Goal: Task Accomplishment & Management: Manage account settings

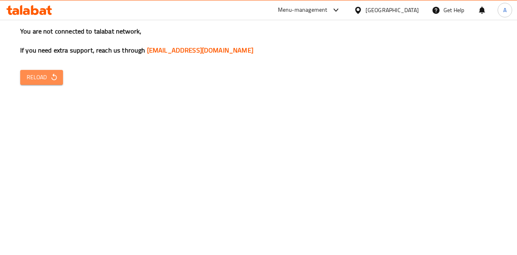
click at [34, 71] on button "Reload" at bounding box center [41, 77] width 43 height 15
click at [49, 70] on button "Reload" at bounding box center [41, 77] width 43 height 15
click at [57, 87] on div "You are not connected to talabat network, If you need extra support, reach us t…" at bounding box center [258, 127] width 517 height 255
click at [36, 79] on span "Reload" at bounding box center [42, 77] width 30 height 10
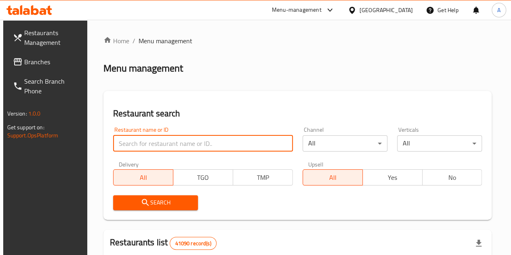
click at [149, 139] on input "search" at bounding box center [203, 143] width 180 height 16
paste input "752455"
click button "Search" at bounding box center [155, 202] width 85 height 15
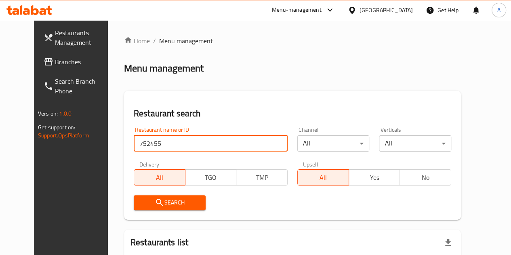
scroll to position [84, 0]
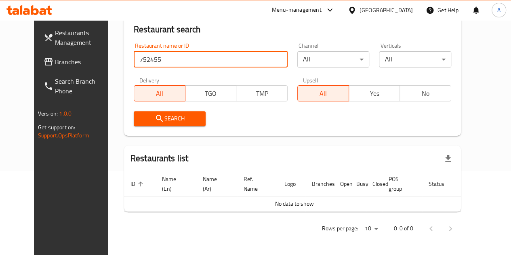
click at [134, 58] on input "752455" at bounding box center [211, 59] width 154 height 16
paste input "690631"
type input "690631"
click button "Search" at bounding box center [170, 118] width 72 height 15
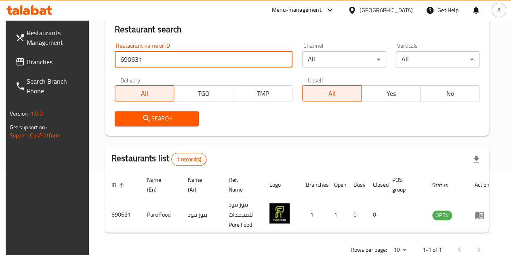
scroll to position [106, 0]
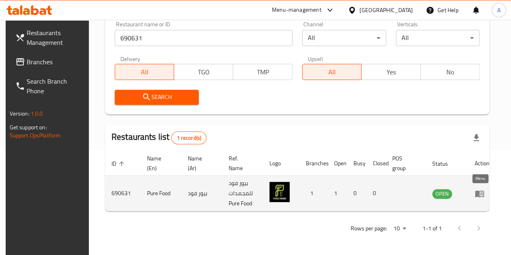
click at [475, 192] on icon "enhanced table" at bounding box center [479, 193] width 9 height 7
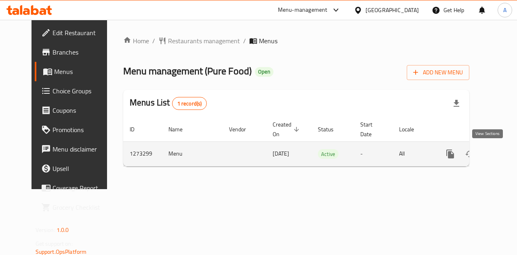
click at [504, 152] on icon "enhanced table" at bounding box center [509, 154] width 10 height 10
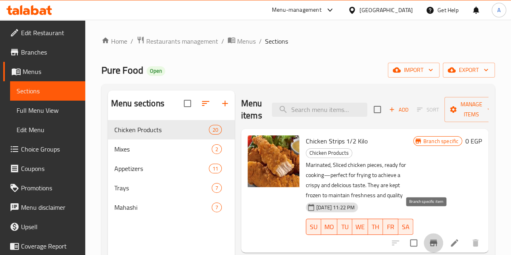
click at [430, 240] on icon "Branch-specific-item" at bounding box center [433, 243] width 7 height 6
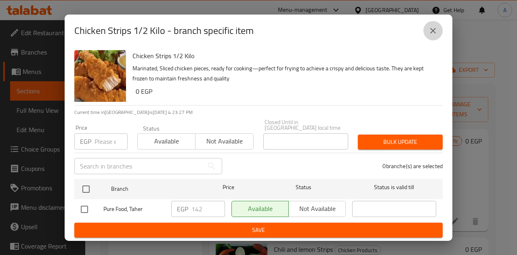
click at [432, 31] on icon "close" at bounding box center [434, 31] width 10 height 10
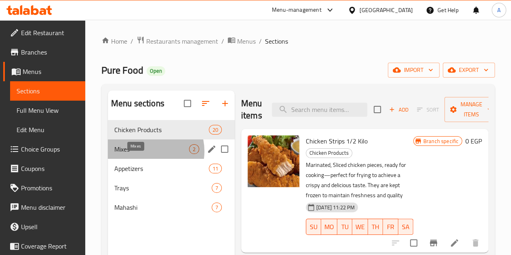
click at [146, 154] on span "Mixes" at bounding box center [151, 149] width 75 height 10
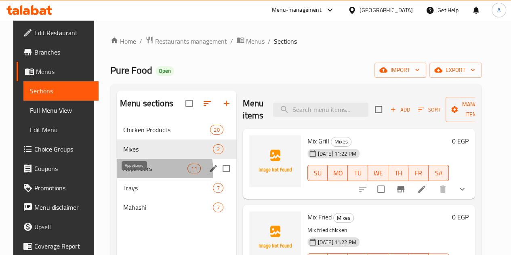
click at [151, 173] on span "Appetizers" at bounding box center [155, 169] width 64 height 10
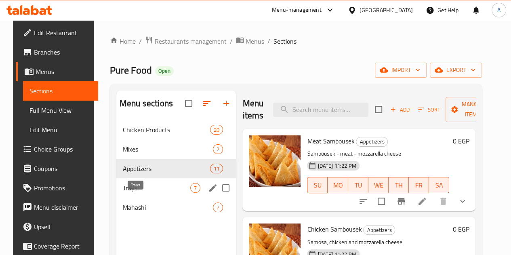
click at [148, 193] on span "Trays" at bounding box center [157, 188] width 68 height 10
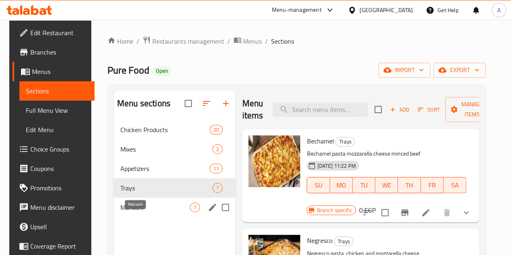
scroll to position [22, 0]
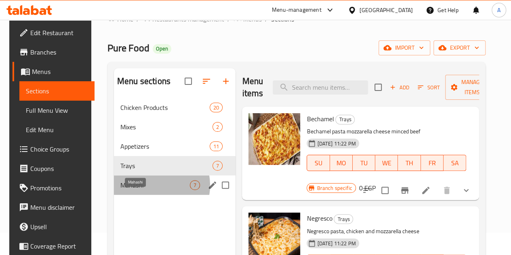
click at [148, 190] on span "Mahashi" at bounding box center [155, 185] width 70 height 10
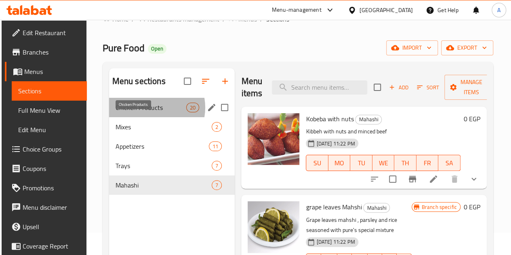
click at [149, 112] on span "Chicken Products" at bounding box center [151, 108] width 71 height 10
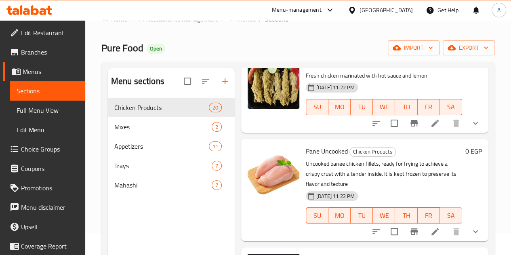
scroll to position [186, 0]
click at [471, 227] on icon "show more" at bounding box center [476, 232] width 10 height 10
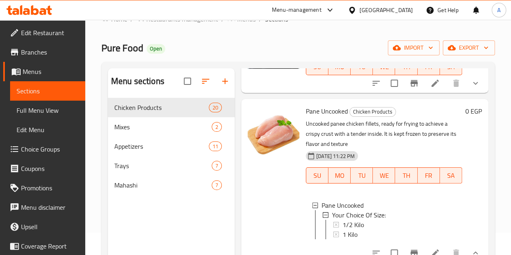
scroll to position [226, 0]
click at [343, 229] on div "1 Kilo" at bounding box center [399, 234] width 113 height 10
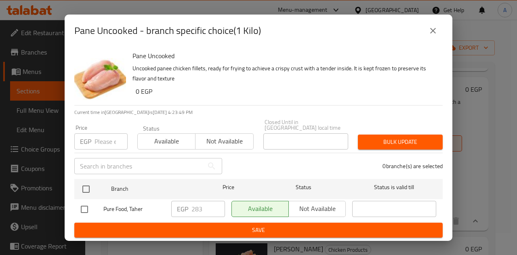
click at [84, 204] on input "checkbox" at bounding box center [84, 209] width 17 height 17
checkbox input "true"
click at [198, 207] on input "283" at bounding box center [209, 209] width 34 height 16
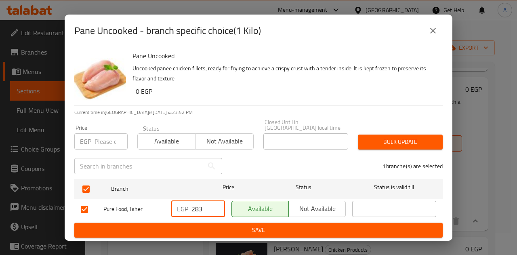
paste input "90"
type input "290"
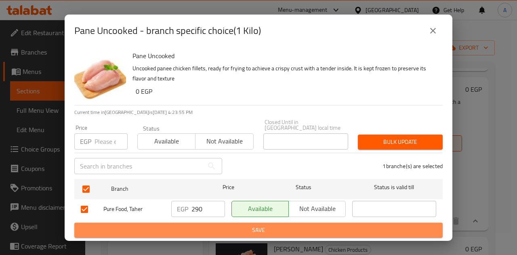
click at [223, 225] on span "Save" at bounding box center [259, 230] width 356 height 10
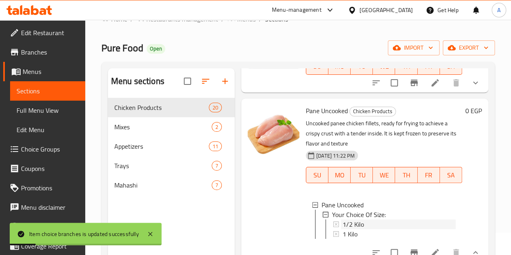
click at [343, 220] on span "1/2 Kilo" at bounding box center [353, 225] width 21 height 10
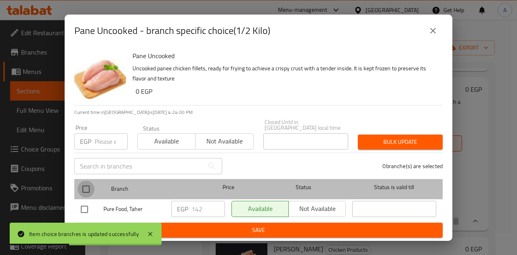
click at [83, 189] on input "checkbox" at bounding box center [86, 189] width 17 height 17
checkbox input "true"
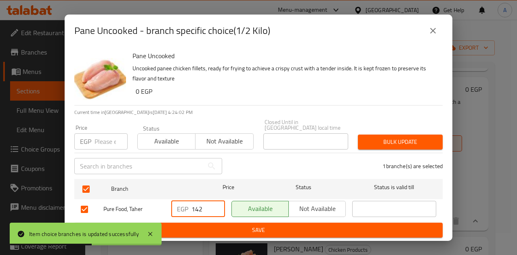
click at [205, 207] on input "142" at bounding box center [209, 209] width 34 height 16
type input "145"
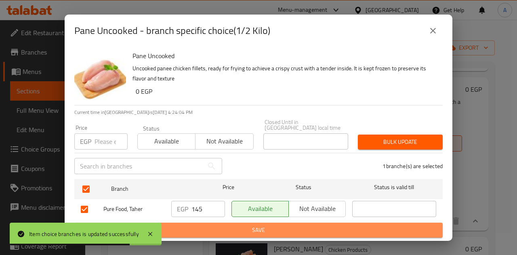
click at [237, 225] on span "Save" at bounding box center [259, 230] width 356 height 10
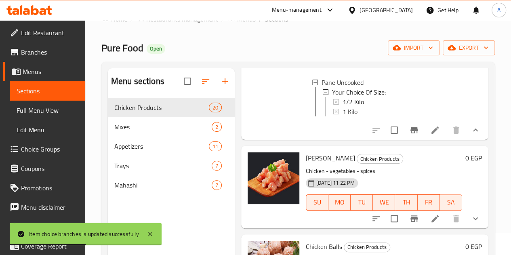
scroll to position [348, 0]
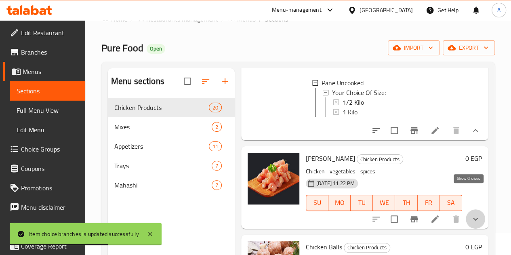
click at [471, 214] on icon "show more" at bounding box center [476, 219] width 10 height 10
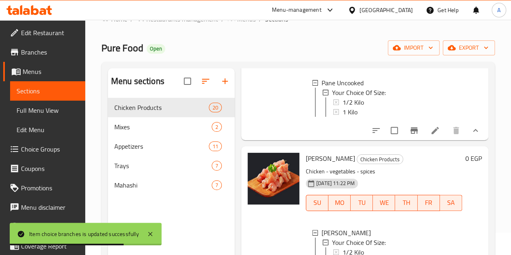
scroll to position [1, 0]
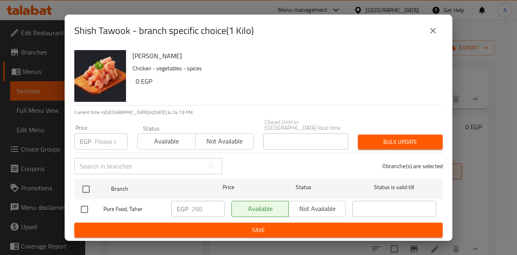
click at [87, 203] on input "checkbox" at bounding box center [84, 209] width 17 height 17
checkbox input "true"
click at [197, 208] on input "288" at bounding box center [209, 209] width 34 height 16
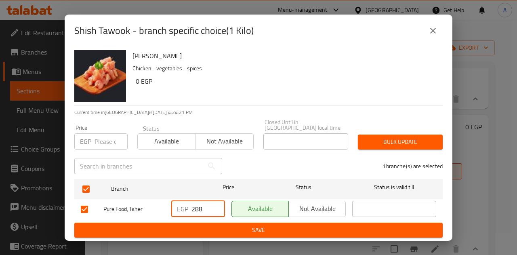
paste input "95"
type input "295"
click at [223, 225] on span "Save" at bounding box center [259, 230] width 356 height 10
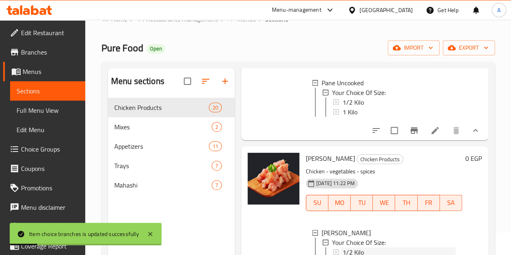
click at [343, 247] on div "1/2 Kilo" at bounding box center [399, 252] width 113 height 10
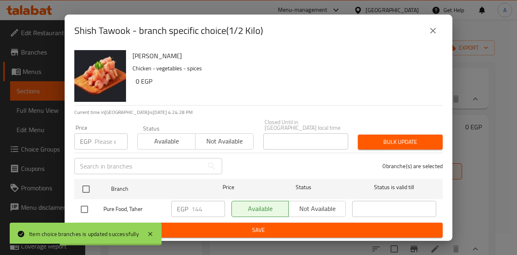
click at [80, 207] on input "checkbox" at bounding box center [84, 209] width 17 height 17
checkbox input "true"
click at [201, 206] on input "144" at bounding box center [209, 209] width 34 height 16
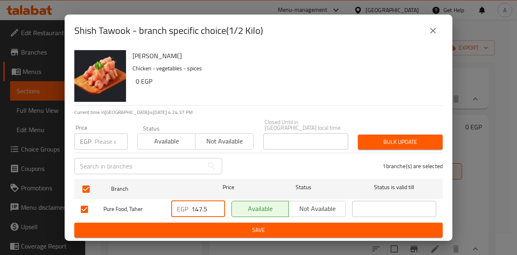
type input "147.5"
click at [244, 229] on span "Save" at bounding box center [259, 230] width 356 height 10
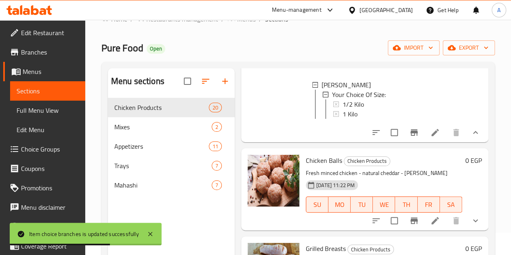
scroll to position [530, 0]
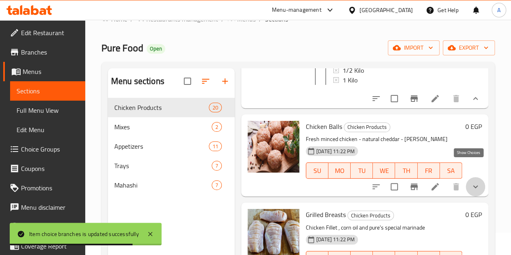
click at [471, 182] on icon "show more" at bounding box center [476, 187] width 10 height 10
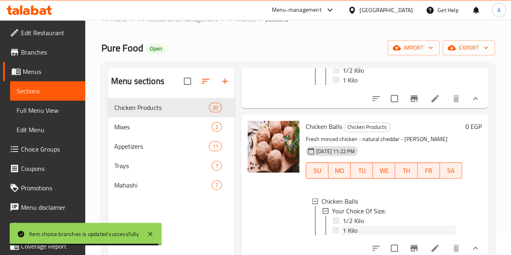
click at [343, 226] on span "1 Kilo" at bounding box center [350, 231] width 15 height 10
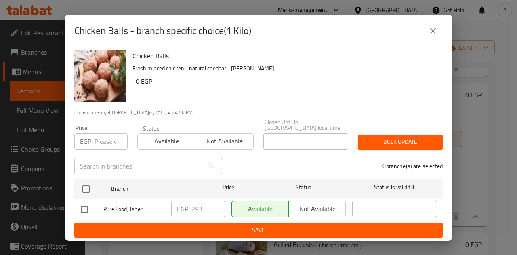
click at [85, 205] on input "checkbox" at bounding box center [84, 209] width 17 height 17
checkbox input "true"
click at [196, 206] on input "293" at bounding box center [209, 209] width 34 height 16
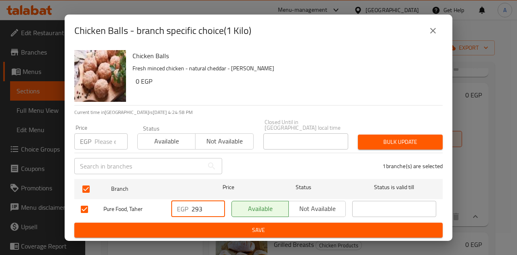
paste input "300"
type input "300"
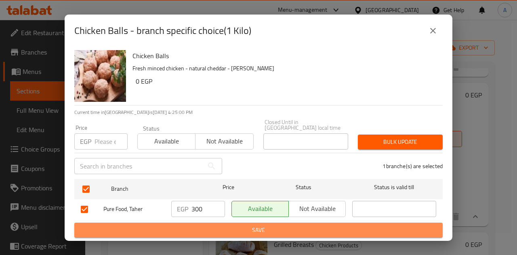
click at [223, 226] on span "Save" at bounding box center [259, 230] width 356 height 10
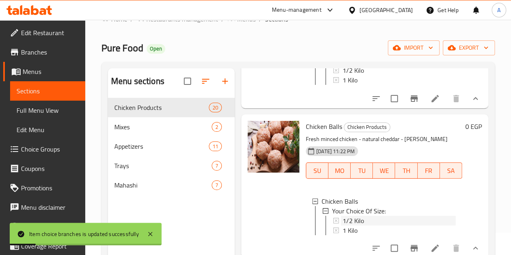
click at [343, 216] on div "1/2 Kilo" at bounding box center [399, 221] width 113 height 10
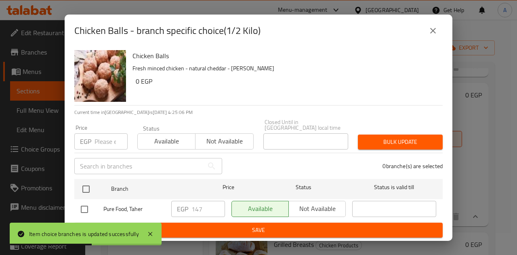
click at [93, 207] on input "checkbox" at bounding box center [84, 209] width 17 height 17
checkbox input "true"
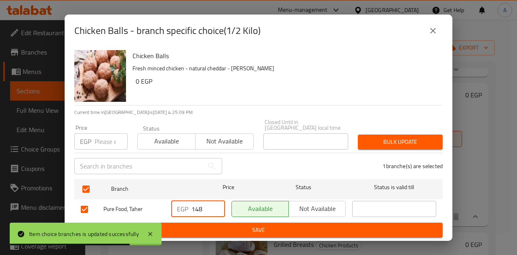
click at [217, 201] on input "148" at bounding box center [209, 209] width 34 height 16
click at [217, 201] on input "149" at bounding box center [209, 209] width 34 height 16
type input "150"
click at [217, 201] on input "150" at bounding box center [209, 209] width 34 height 16
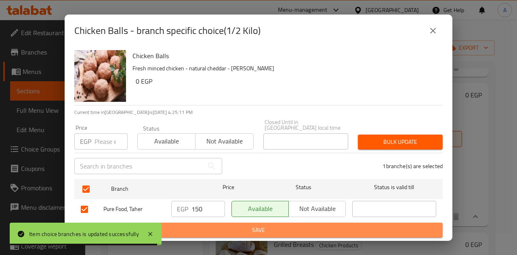
click at [231, 230] on span "Save" at bounding box center [259, 230] width 356 height 10
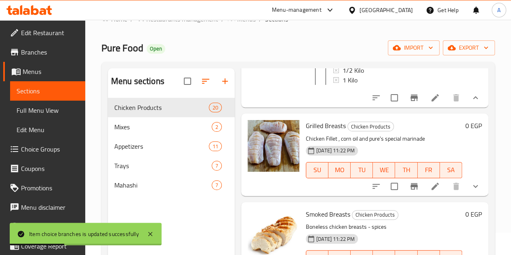
scroll to position [682, 0]
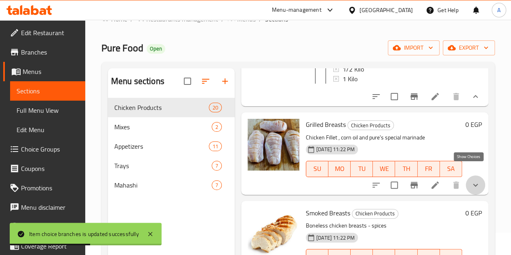
click at [471, 180] on icon "show more" at bounding box center [476, 185] width 10 height 10
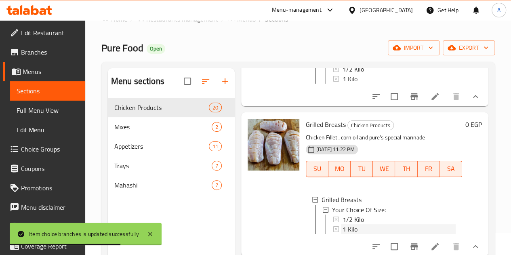
click at [343, 224] on div "1 Kilo" at bounding box center [399, 229] width 113 height 10
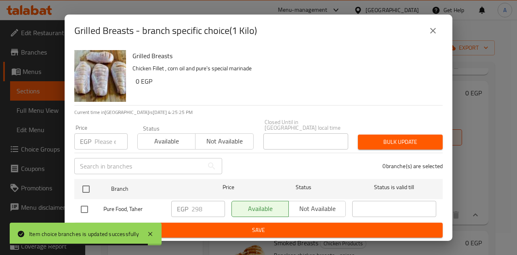
click at [87, 202] on input "checkbox" at bounding box center [84, 209] width 17 height 17
checkbox input "true"
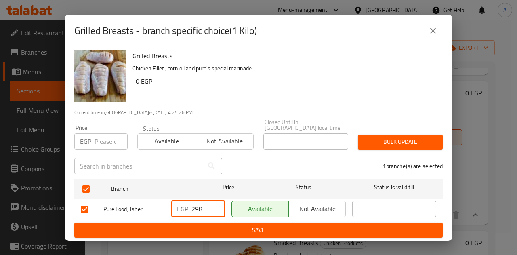
click at [196, 205] on input "298" at bounding box center [209, 209] width 34 height 16
paste input "305"
type input "305"
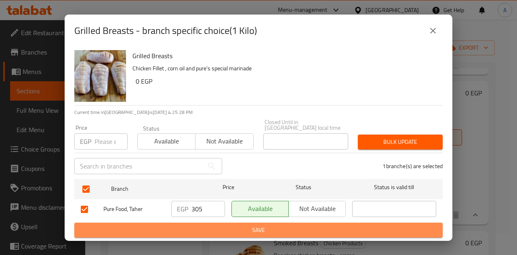
click at [223, 229] on span "Save" at bounding box center [259, 230] width 356 height 10
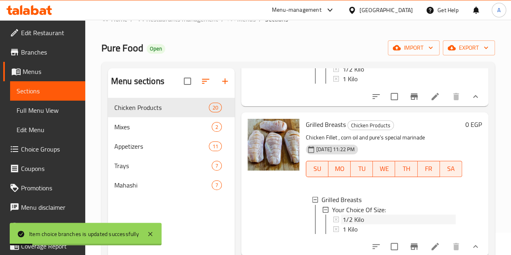
click at [343, 214] on span "1/2 Kilo" at bounding box center [353, 219] width 21 height 10
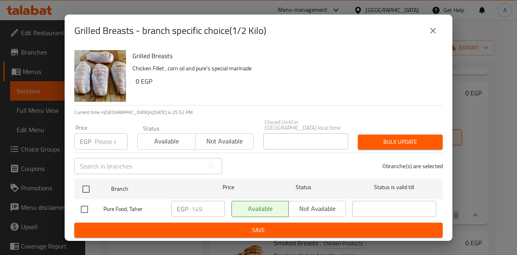
click at [81, 207] on input "checkbox" at bounding box center [84, 209] width 17 height 17
checkbox input "true"
click at [209, 209] on input "149" at bounding box center [209, 209] width 34 height 16
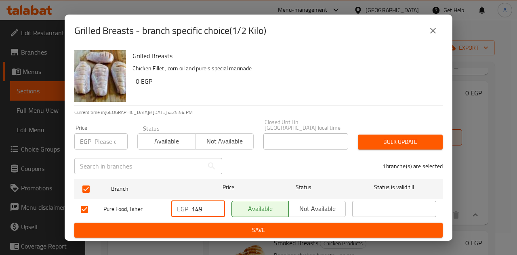
click at [209, 209] on input "149" at bounding box center [209, 209] width 34 height 16
type input "152.5"
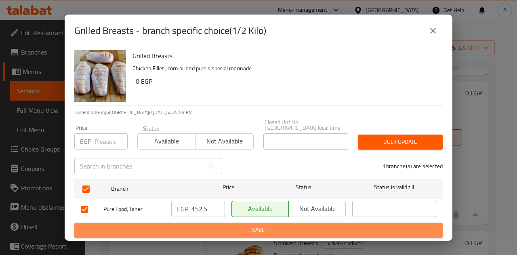
click at [229, 225] on span "Save" at bounding box center [259, 230] width 356 height 10
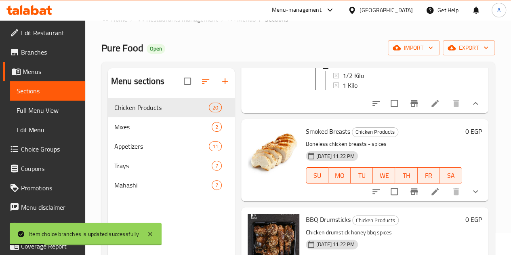
scroll to position [825, 0]
click at [474, 186] on icon "show more" at bounding box center [476, 191] width 10 height 10
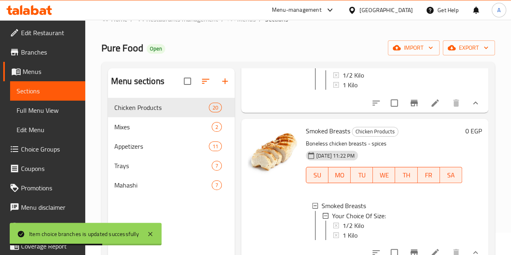
scroll to position [1, 0]
click at [361, 229] on div "1 Kilo" at bounding box center [399, 234] width 113 height 10
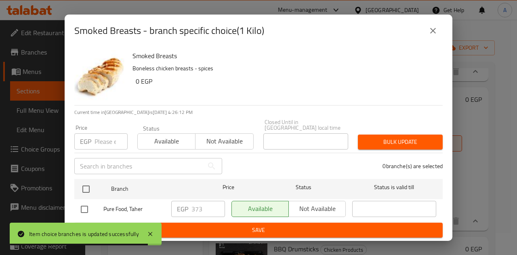
click at [83, 203] on input "checkbox" at bounding box center [84, 209] width 17 height 17
checkbox input "true"
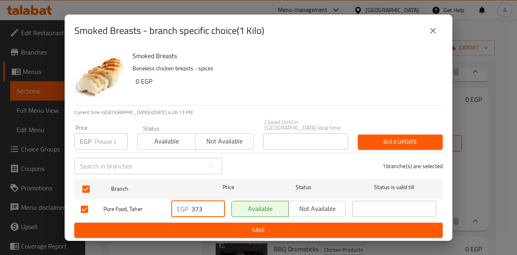
click at [196, 203] on input "373" at bounding box center [209, 209] width 34 height 16
paste input "80"
type input "380"
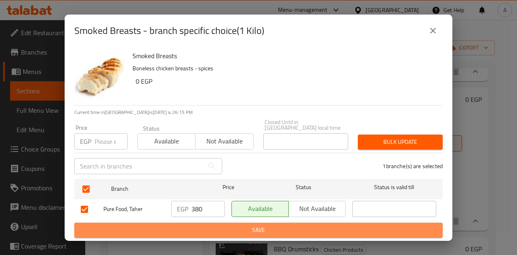
click at [217, 228] on span "Save" at bounding box center [259, 230] width 356 height 10
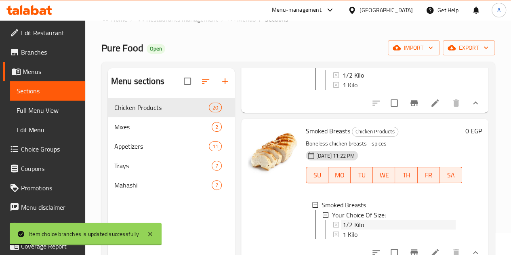
click at [356, 220] on div "1/2 Kilo" at bounding box center [399, 225] width 113 height 10
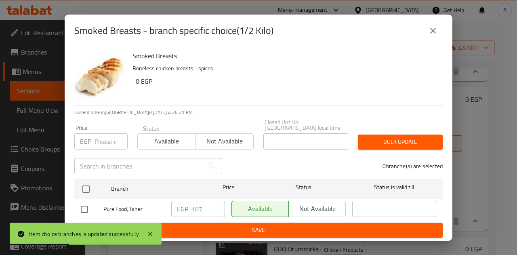
click at [86, 206] on input "checkbox" at bounding box center [84, 209] width 17 height 17
checkbox input "true"
click at [205, 205] on input "187" at bounding box center [209, 209] width 34 height 16
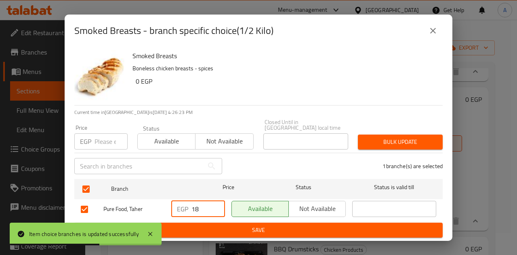
type input "1"
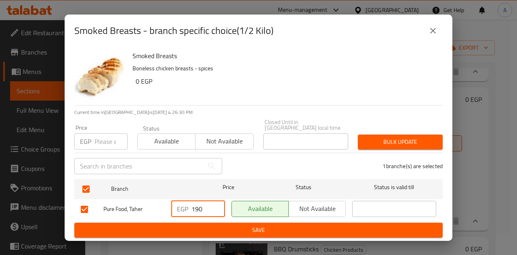
type input "190"
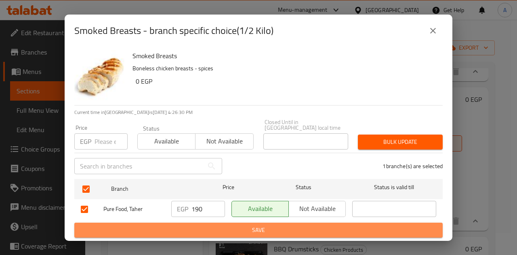
click at [215, 225] on span "Save" at bounding box center [259, 230] width 356 height 10
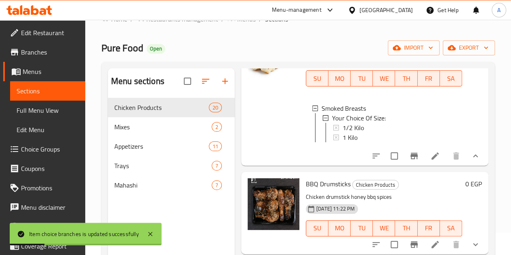
scroll to position [982, 0]
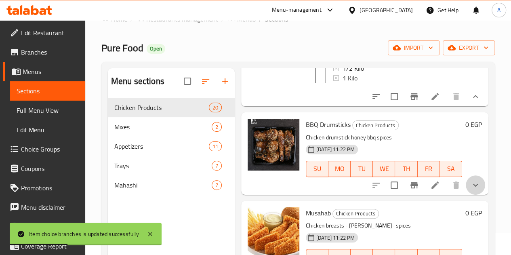
click at [472, 190] on button "show more" at bounding box center [475, 184] width 19 height 19
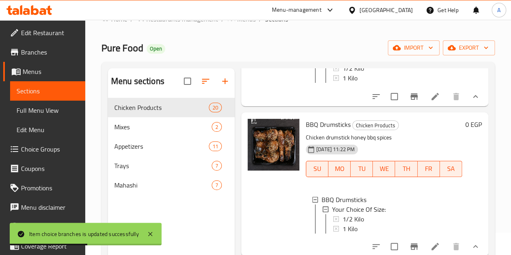
scroll to position [1, 0]
click at [348, 226] on div "1 Kilo" at bounding box center [399, 228] width 113 height 10
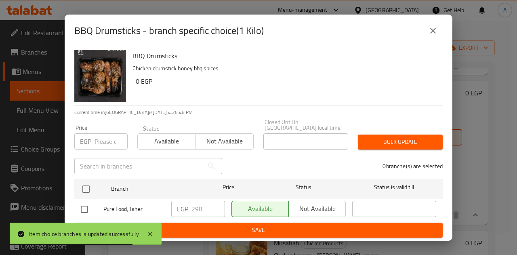
click at [85, 207] on input "checkbox" at bounding box center [84, 209] width 17 height 17
checkbox input "true"
click at [199, 206] on input "298" at bounding box center [209, 209] width 34 height 16
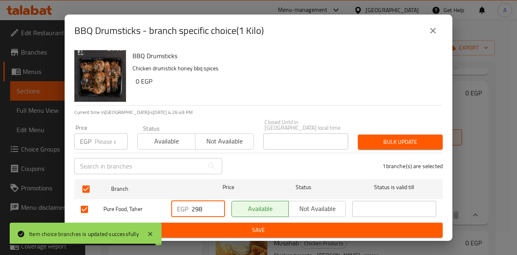
click at [199, 206] on input "298" at bounding box center [209, 209] width 34 height 16
paste input "305"
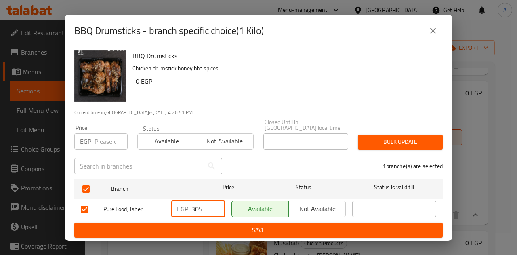
type input "305"
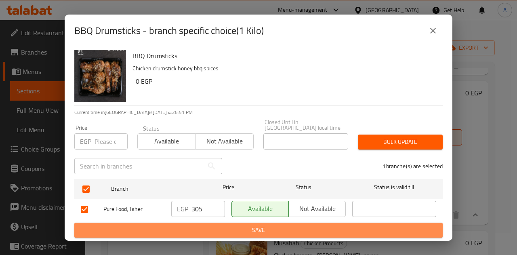
click at [211, 225] on span "Save" at bounding box center [259, 230] width 356 height 10
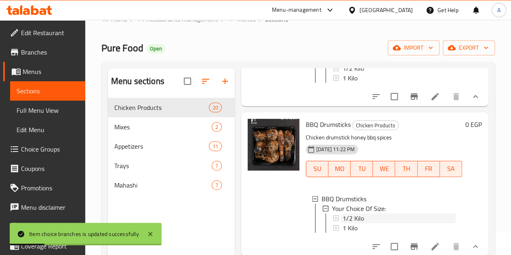
click at [343, 213] on span "1/2 Kilo" at bounding box center [353, 218] width 21 height 10
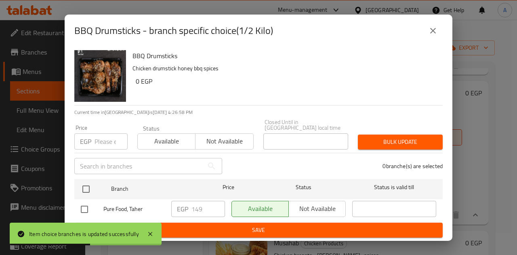
click at [82, 206] on input "checkbox" at bounding box center [84, 209] width 17 height 17
checkbox input "true"
click at [208, 203] on input "149" at bounding box center [209, 209] width 34 height 16
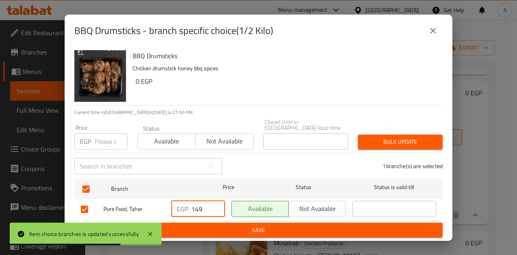
click at [208, 203] on input "149" at bounding box center [209, 209] width 34 height 16
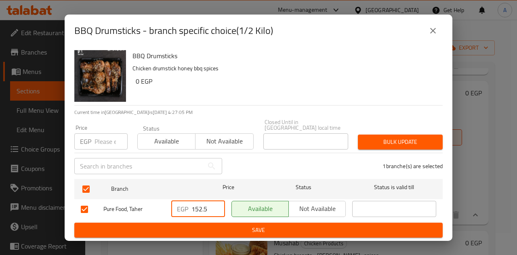
type input "152.5"
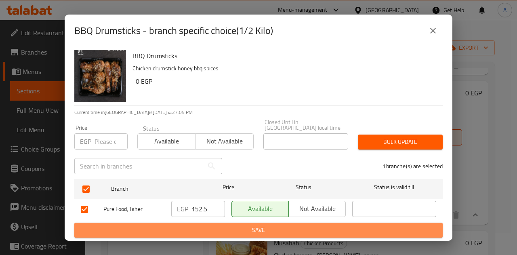
click at [225, 225] on span "Save" at bounding box center [259, 230] width 356 height 10
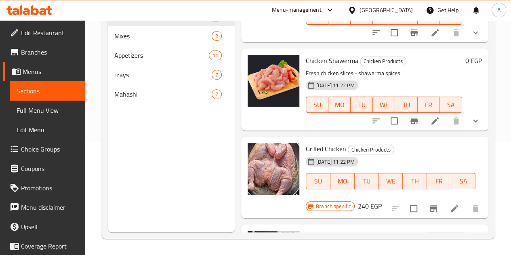
scroll to position [1899, 0]
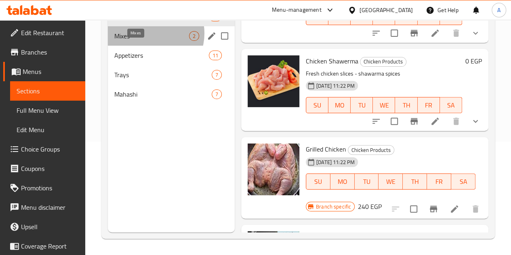
click at [150, 41] on span "Mixes" at bounding box center [151, 36] width 75 height 10
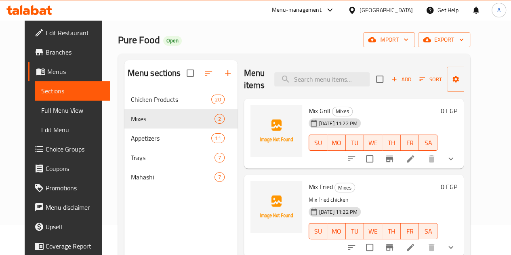
scroll to position [29, 0]
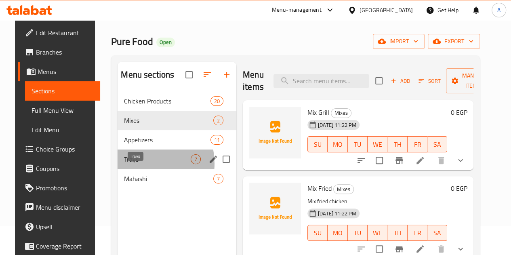
click at [131, 164] on span "Trays" at bounding box center [157, 159] width 67 height 10
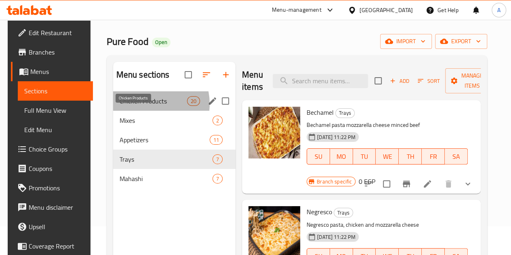
click at [141, 106] on span "Chicken Products" at bounding box center [154, 101] width 68 height 10
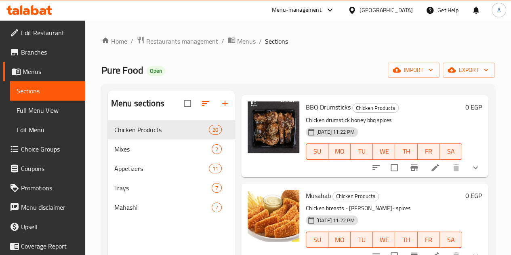
scroll to position [772, 0]
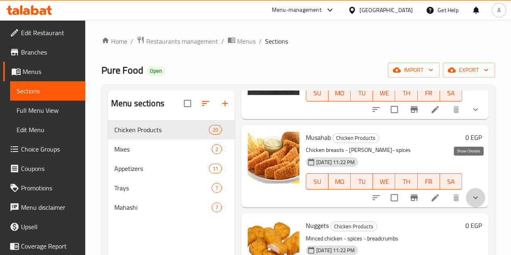
click at [471, 193] on icon "show more" at bounding box center [476, 198] width 10 height 10
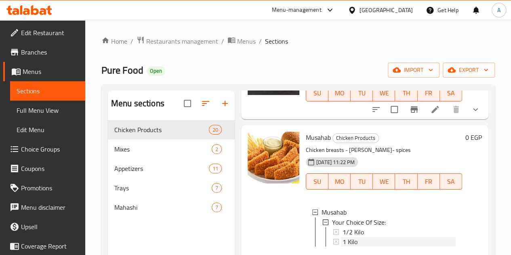
click at [343, 236] on div "1 Kilo" at bounding box center [399, 241] width 113 height 10
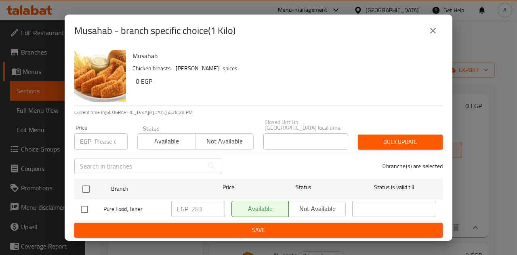
click at [83, 206] on input "checkbox" at bounding box center [84, 209] width 17 height 17
checkbox input "true"
click at [199, 204] on input "283" at bounding box center [209, 209] width 34 height 16
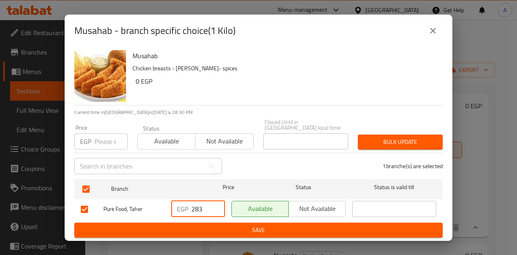
paste input "90"
type input "290"
click at [243, 225] on span "Save" at bounding box center [259, 230] width 356 height 10
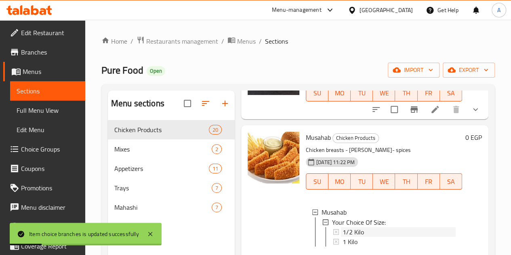
click at [343, 227] on span "1/2 Kilo" at bounding box center [353, 232] width 21 height 10
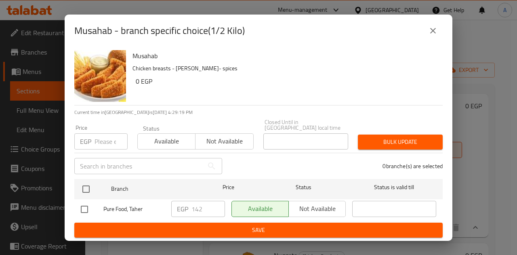
click at [84, 208] on input "checkbox" at bounding box center [84, 209] width 17 height 17
checkbox input "true"
click at [211, 203] on input "142" at bounding box center [209, 209] width 34 height 16
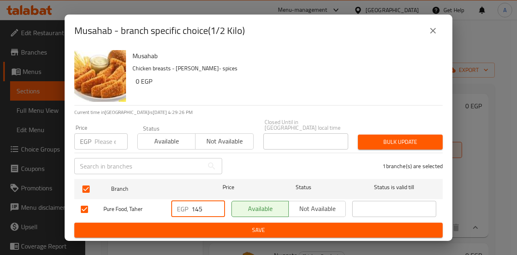
type input "145"
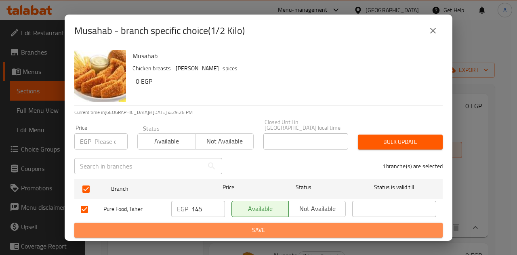
click at [243, 228] on span "Save" at bounding box center [259, 230] width 356 height 10
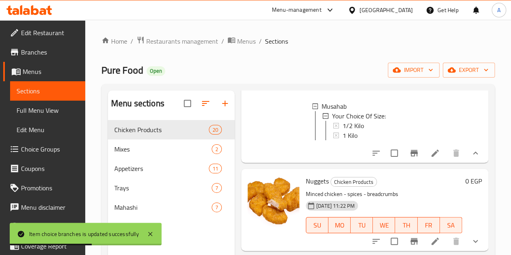
scroll to position [878, 0]
click at [472, 236] on icon "show more" at bounding box center [476, 241] width 10 height 10
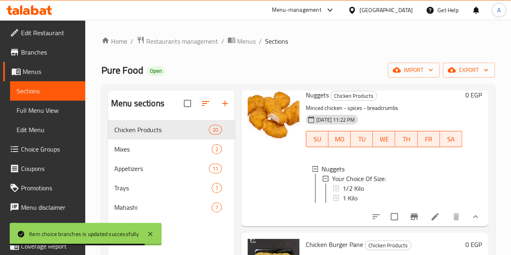
scroll to position [965, 0]
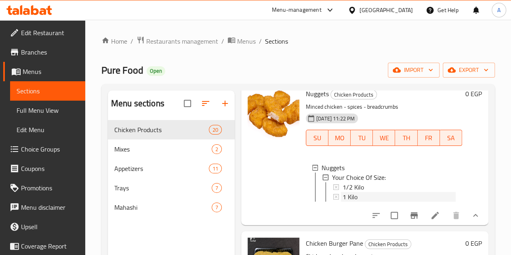
click at [343, 192] on span "1 Kilo" at bounding box center [350, 197] width 15 height 10
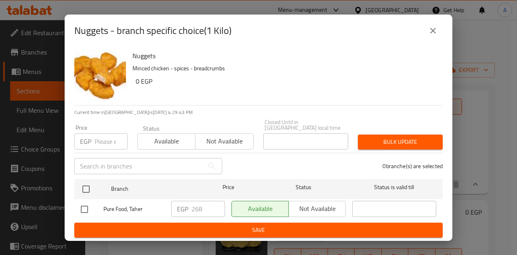
click at [86, 205] on input "checkbox" at bounding box center [84, 209] width 17 height 17
checkbox input "true"
click at [200, 208] on input "268" at bounding box center [209, 209] width 34 height 16
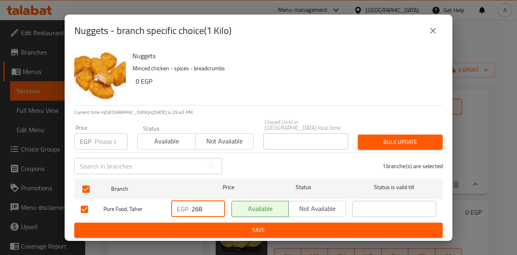
paste input "75"
type input "275"
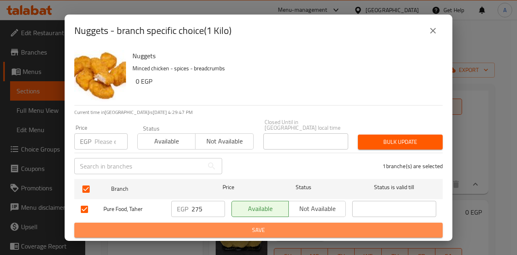
click at [230, 229] on span "Save" at bounding box center [259, 230] width 356 height 10
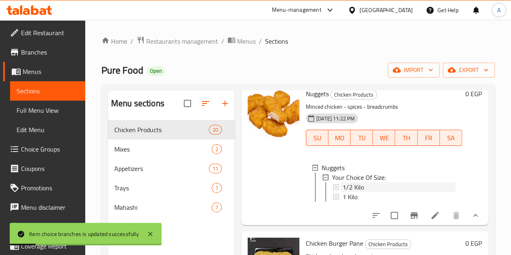
click at [371, 182] on div "1/2 Kilo" at bounding box center [399, 187] width 113 height 10
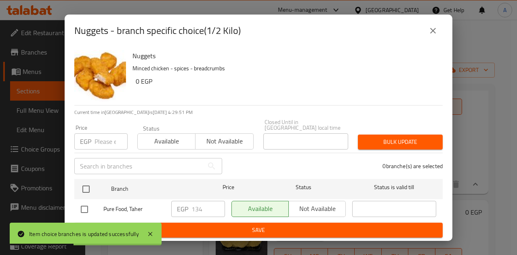
click at [86, 206] on input "checkbox" at bounding box center [84, 209] width 17 height 17
checkbox input "true"
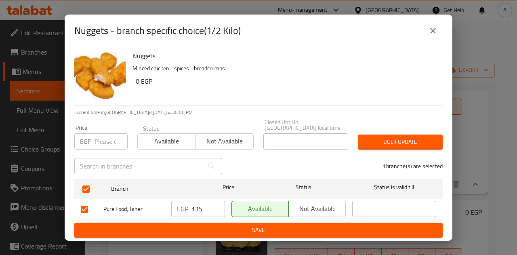
click at [217, 203] on input "135" at bounding box center [209, 209] width 34 height 16
click at [217, 203] on input "136" at bounding box center [209, 209] width 34 height 16
click at [217, 203] on input "137" at bounding box center [209, 209] width 34 height 16
type input "137.5"
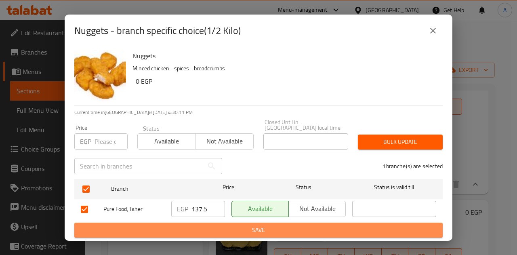
click at [208, 225] on span "Save" at bounding box center [259, 230] width 356 height 10
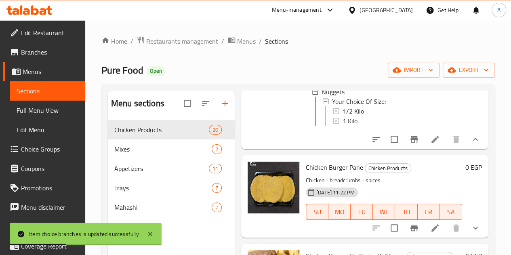
scroll to position [1042, 0]
click at [472, 223] on icon "show more" at bounding box center [476, 228] width 10 height 10
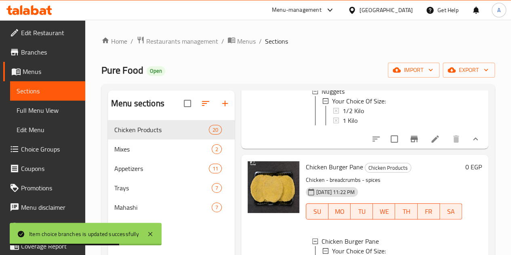
scroll to position [1140, 0]
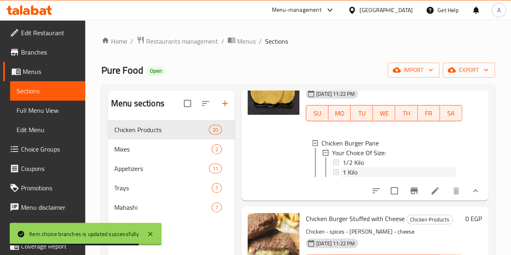
click at [343, 167] on span "1 Kilo" at bounding box center [350, 172] width 15 height 10
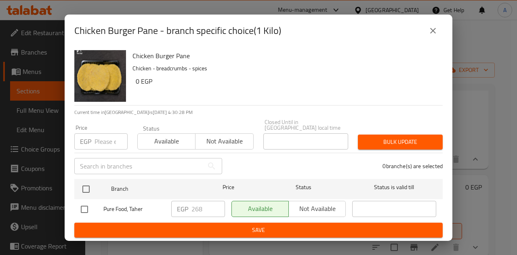
click at [84, 205] on input "checkbox" at bounding box center [84, 209] width 17 height 17
checkbox input "true"
click at [197, 207] on input "268" at bounding box center [209, 209] width 34 height 16
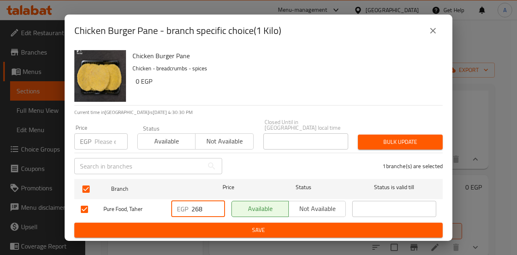
paste input "75"
type input "275"
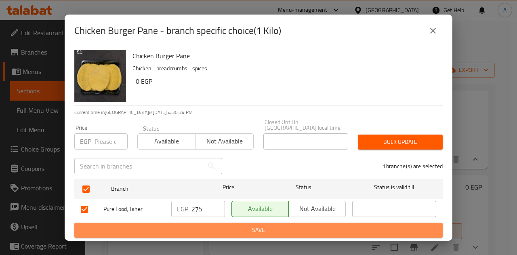
click at [237, 232] on span "Save" at bounding box center [259, 230] width 356 height 10
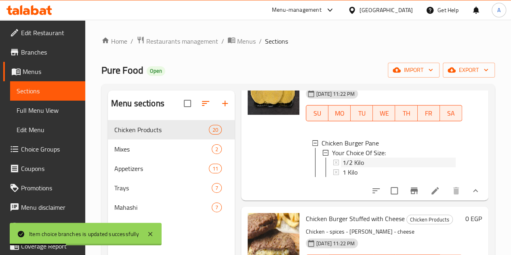
click at [343, 158] on span "1/2 Kilo" at bounding box center [353, 163] width 21 height 10
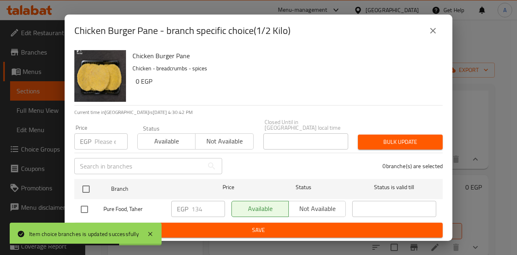
click at [84, 206] on input "checkbox" at bounding box center [84, 209] width 17 height 17
checkbox input "true"
click at [204, 207] on input "134" at bounding box center [209, 209] width 34 height 16
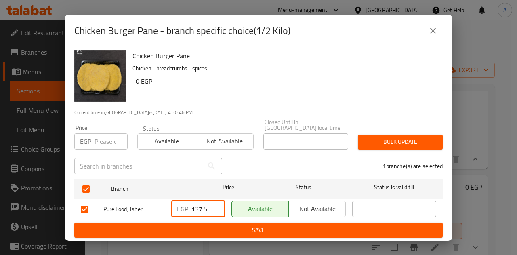
type input "137.5"
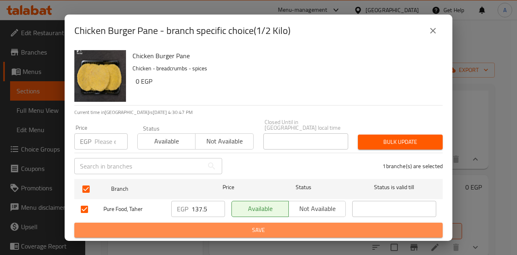
click at [210, 228] on span "Save" at bounding box center [259, 230] width 356 height 10
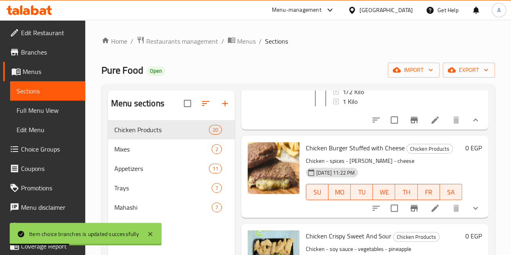
scroll to position [1212, 0]
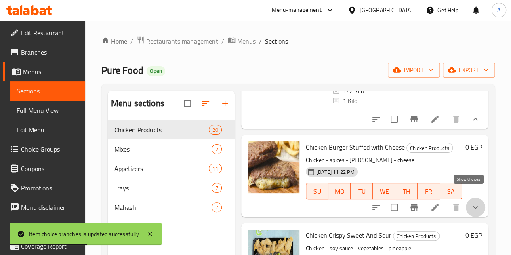
click at [471, 203] on icon "show more" at bounding box center [476, 208] width 10 height 10
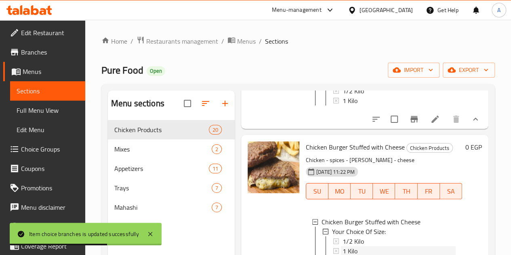
click at [343, 246] on span "1 Kilo" at bounding box center [350, 251] width 15 height 10
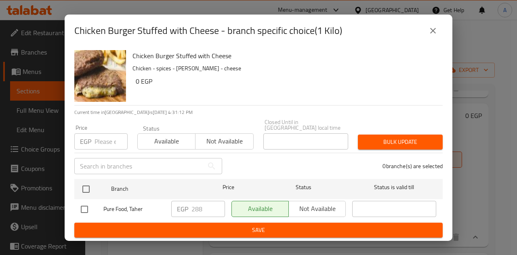
click at [85, 206] on input "checkbox" at bounding box center [84, 209] width 17 height 17
checkbox input "true"
click at [196, 206] on input "288" at bounding box center [209, 209] width 34 height 16
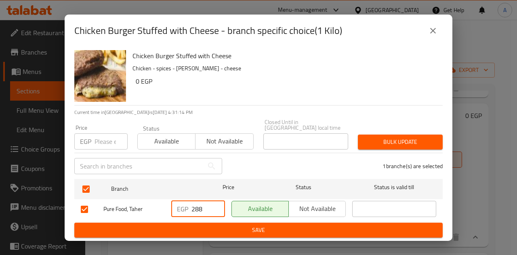
paste input "95"
type input "295"
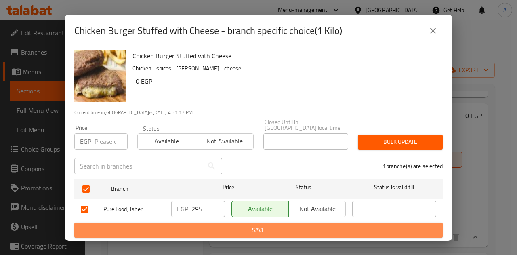
click at [225, 227] on span "Save" at bounding box center [259, 230] width 356 height 10
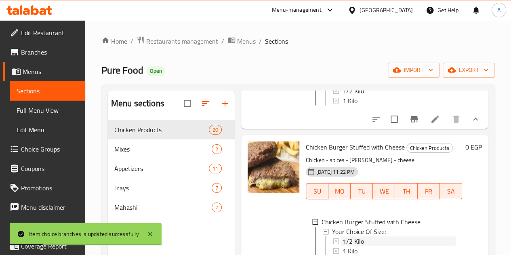
click at [343, 236] on div "1/2 Kilo" at bounding box center [399, 241] width 113 height 10
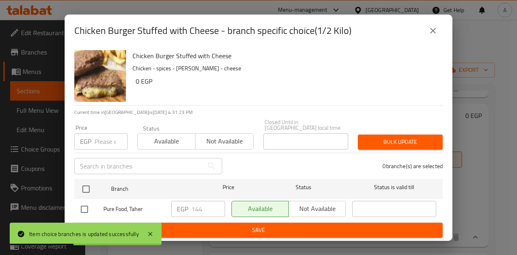
click at [83, 205] on input "checkbox" at bounding box center [84, 209] width 17 height 17
checkbox input "true"
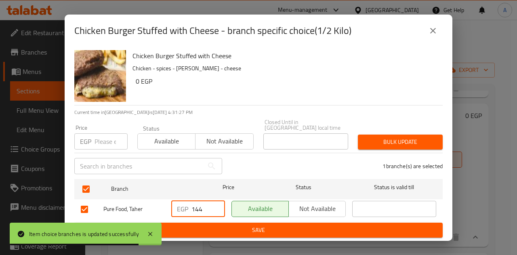
click at [207, 207] on input "144" at bounding box center [209, 209] width 34 height 16
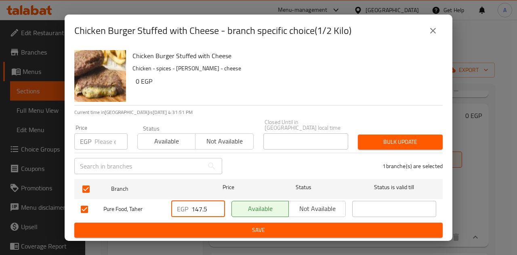
type input "147.5"
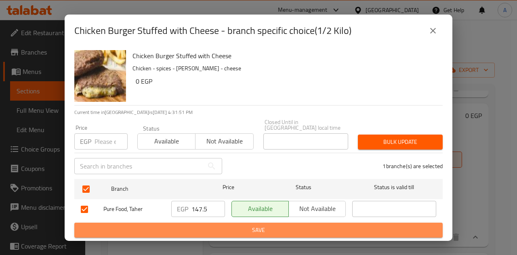
click at [148, 223] on button "Save" at bounding box center [258, 230] width 369 height 15
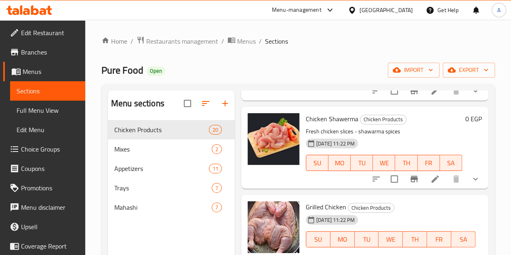
scroll to position [113, 0]
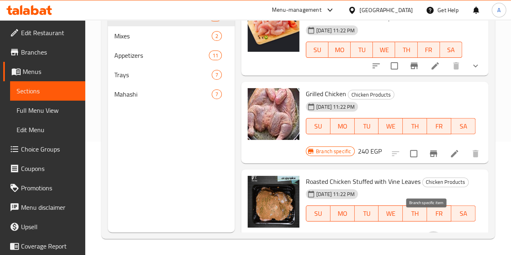
click at [429, 236] on icon "Branch-specific-item" at bounding box center [434, 241] width 10 height 10
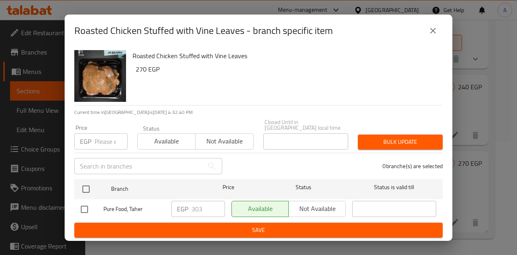
click at [89, 211] on input "checkbox" at bounding box center [84, 209] width 17 height 17
checkbox input "true"
click at [207, 205] on input "303" at bounding box center [209, 209] width 34 height 16
type input "310"
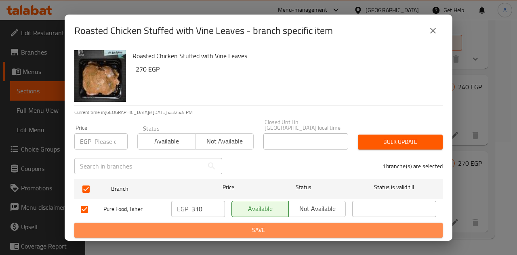
click at [220, 225] on span "Save" at bounding box center [259, 230] width 356 height 10
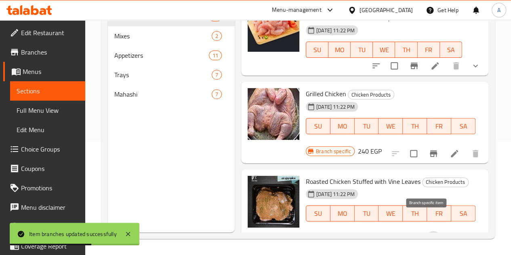
click at [432, 236] on icon "Branch-specific-item" at bounding box center [434, 241] width 10 height 10
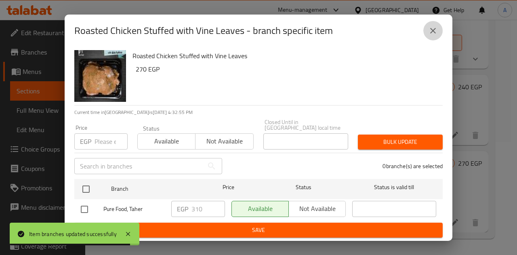
click at [435, 34] on icon "close" at bounding box center [434, 31] width 10 height 10
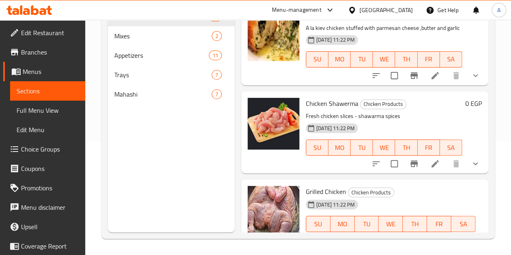
scroll to position [1733, 0]
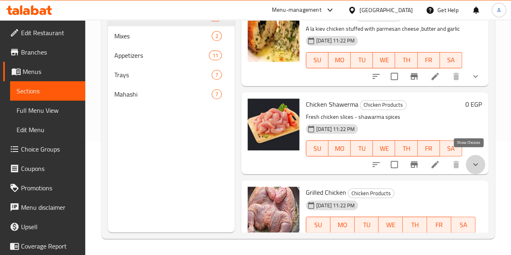
click at [471, 162] on icon "show more" at bounding box center [476, 165] width 10 height 10
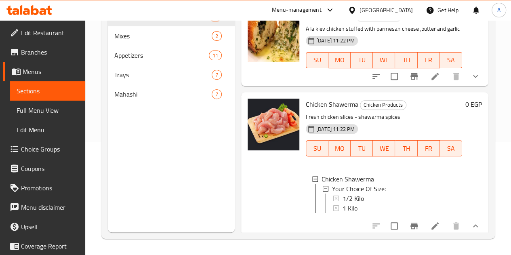
scroll to position [1, 0]
click at [343, 203] on div "1 Kilo" at bounding box center [399, 208] width 113 height 10
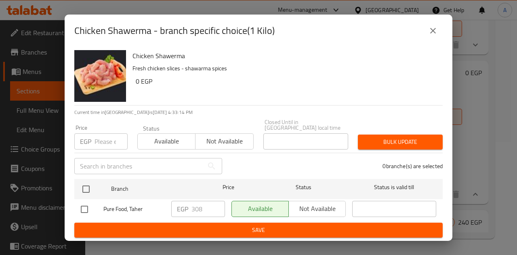
click at [88, 205] on input "checkbox" at bounding box center [84, 209] width 17 height 17
checkbox input "true"
click at [200, 210] on input "308" at bounding box center [209, 209] width 34 height 16
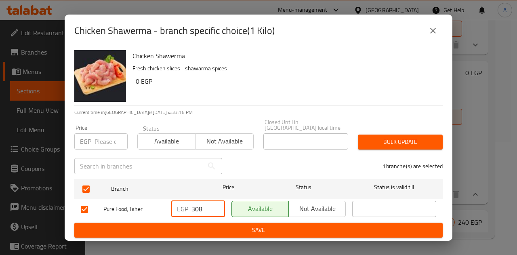
paste input "15"
type input "315"
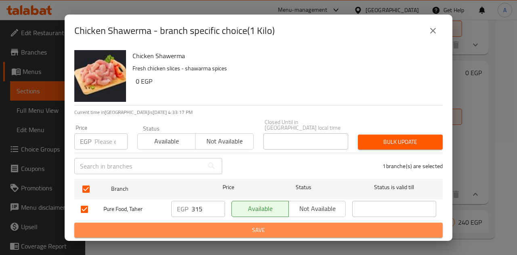
click at [217, 231] on span "Save" at bounding box center [259, 230] width 356 height 10
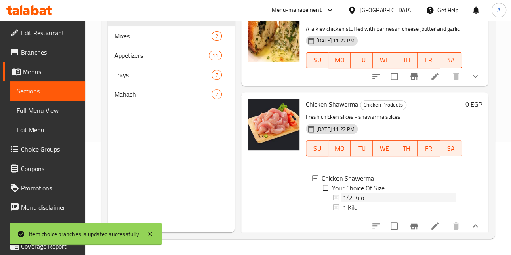
click at [344, 193] on div "1/2 Kilo" at bounding box center [399, 198] width 113 height 10
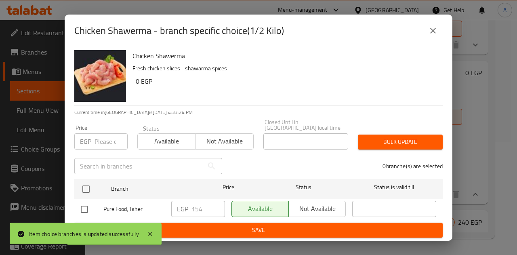
click at [84, 207] on input "checkbox" at bounding box center [84, 209] width 17 height 17
checkbox input "true"
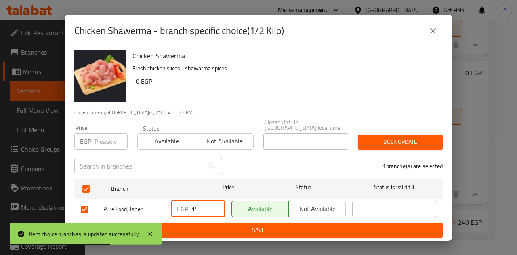
click at [203, 206] on input "15" at bounding box center [209, 209] width 34 height 16
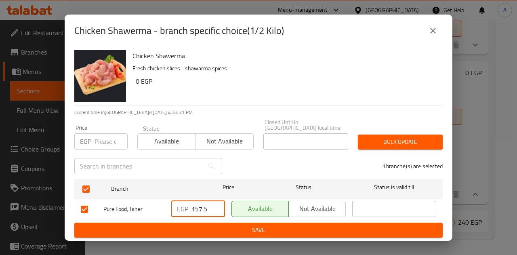
type input "157.5"
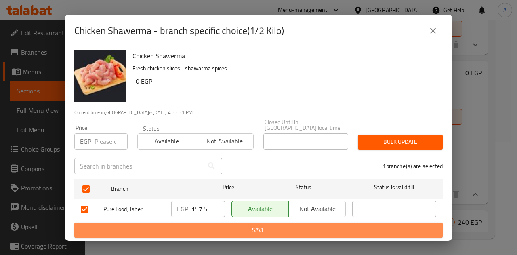
click at [216, 228] on span "Save" at bounding box center [259, 230] width 356 height 10
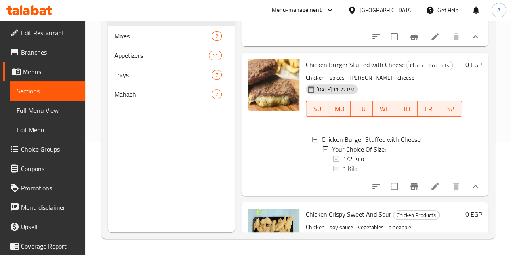
scroll to position [1286, 0]
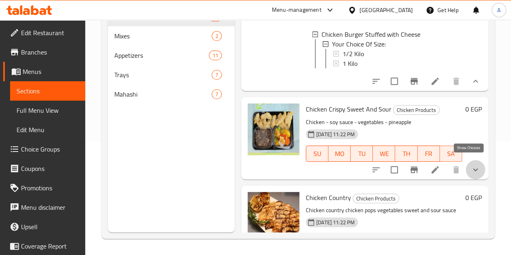
click at [471, 165] on icon "show more" at bounding box center [476, 170] width 10 height 10
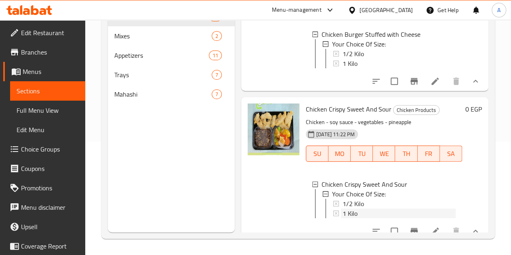
click at [343, 209] on div "1 Kilo" at bounding box center [399, 214] width 113 height 10
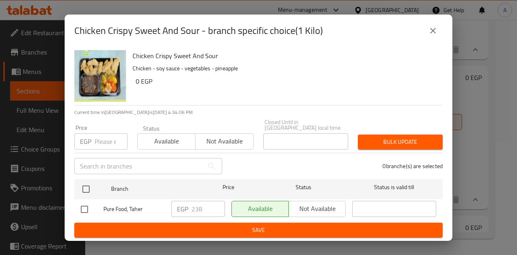
click at [86, 211] on input "checkbox" at bounding box center [84, 209] width 17 height 17
checkbox input "true"
click at [194, 209] on input "238" at bounding box center [209, 209] width 34 height 16
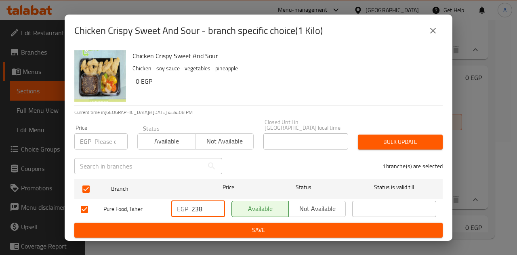
paste input "90"
type input "290"
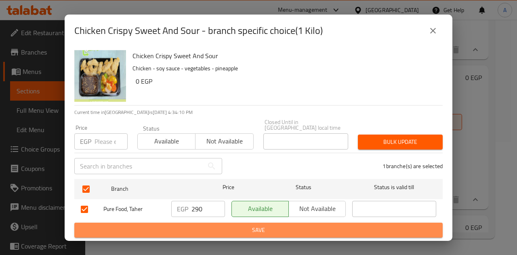
click at [211, 228] on span "Save" at bounding box center [259, 230] width 356 height 10
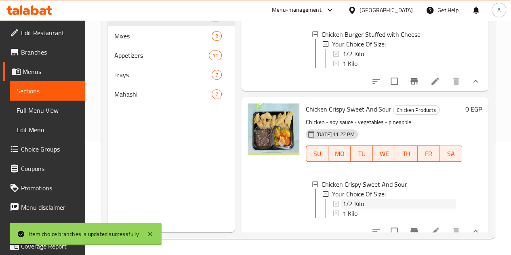
click at [343, 199] on div "1/2 Kilo" at bounding box center [399, 204] width 113 height 10
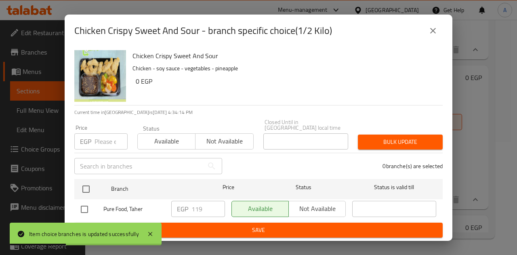
click at [84, 208] on input "checkbox" at bounding box center [84, 209] width 17 height 17
checkbox input "true"
click at [204, 208] on input "119" at bounding box center [209, 209] width 34 height 16
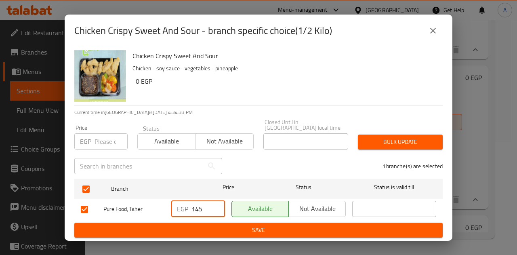
type input "145"
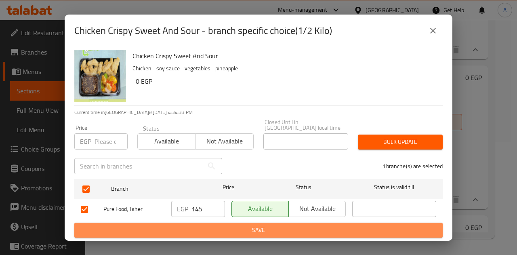
click at [230, 228] on span "Save" at bounding box center [259, 230] width 356 height 10
